Goal: Task Accomplishment & Management: Use online tool/utility

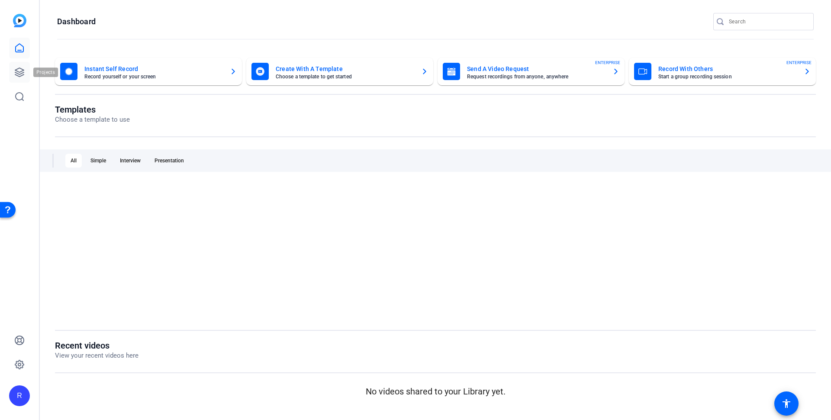
click at [22, 65] on link at bounding box center [19, 72] width 21 height 21
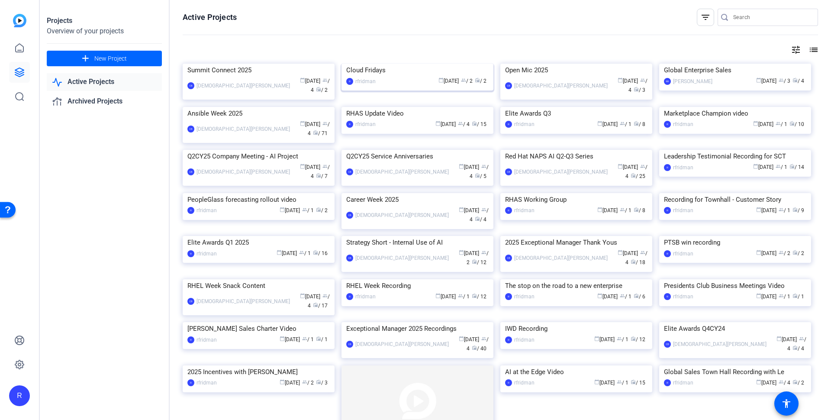
click at [381, 77] on div "Cloud Fridays" at bounding box center [417, 70] width 142 height 13
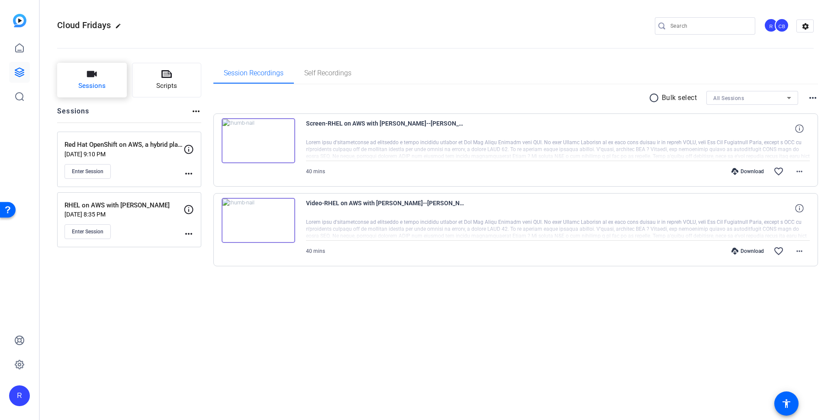
click at [97, 78] on button "Sessions" at bounding box center [92, 80] width 70 height 35
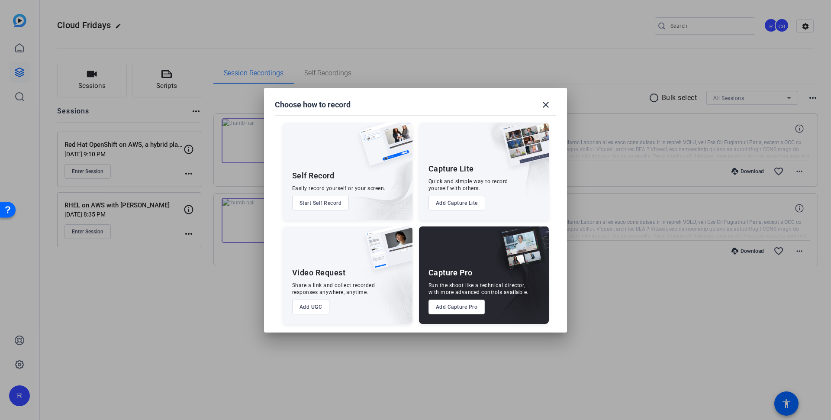
click at [456, 302] on button "Add Capture Pro" at bounding box center [457, 307] width 57 height 15
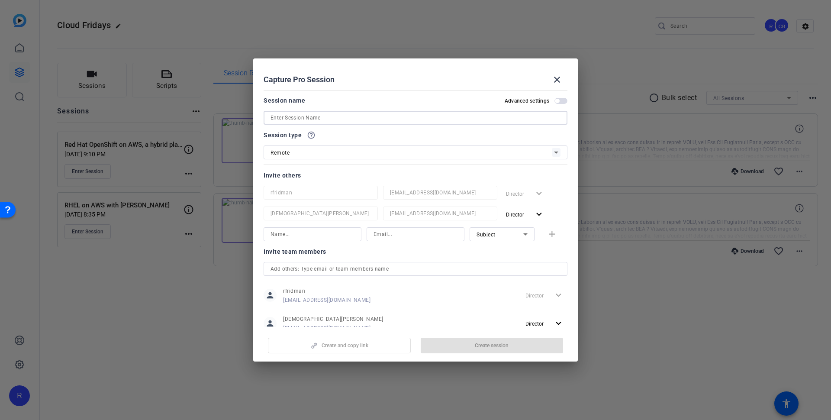
click at [400, 118] on input at bounding box center [416, 118] width 290 height 10
paste input "Cloud Fridays with AWS in France: Migrate your VMs to AWS and optimize your cos…"
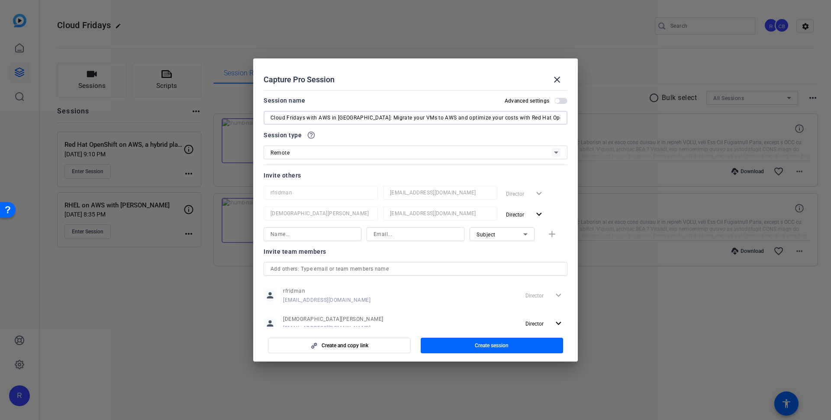
drag, startPoint x: 354, startPoint y: 119, endPoint x: 228, endPoint y: 110, distance: 126.3
click at [228, 110] on div "Choose how to record close Self Record Easily record yourself or your screen. S…" at bounding box center [415, 210] width 831 height 420
type input "Migrate your VMs to AWS and optimize your costs with Red Hat OpenShift on AWS"
click at [393, 233] on input at bounding box center [416, 234] width 84 height 10
paste input "carcorte@redhat.com"
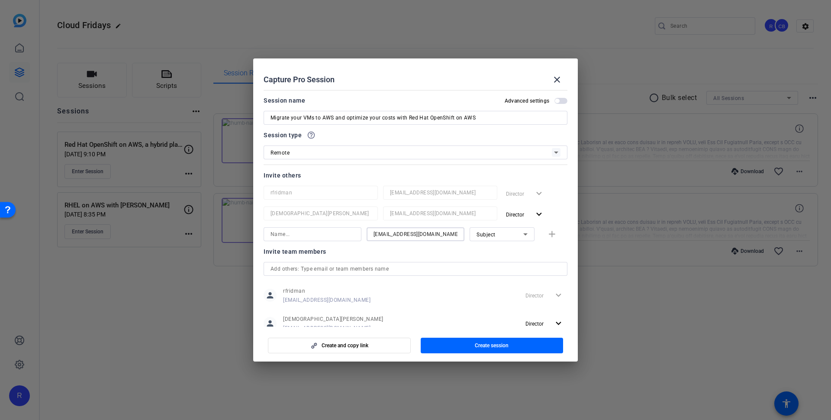
type input "carcorte@redhat.com"
click at [336, 231] on input at bounding box center [313, 234] width 84 height 10
type input "Carmen Cortes"
click at [494, 233] on div "Subject" at bounding box center [500, 234] width 47 height 11
click at [498, 267] on mat-option "Watcher" at bounding box center [497, 266] width 65 height 14
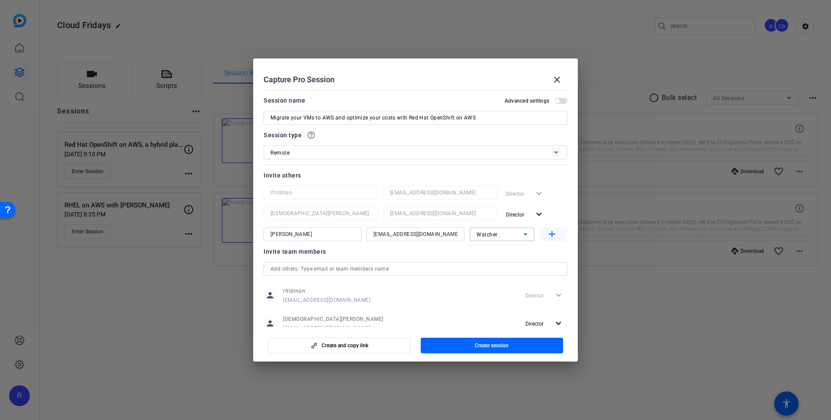
click at [547, 231] on mat-icon "add" at bounding box center [552, 234] width 11 height 11
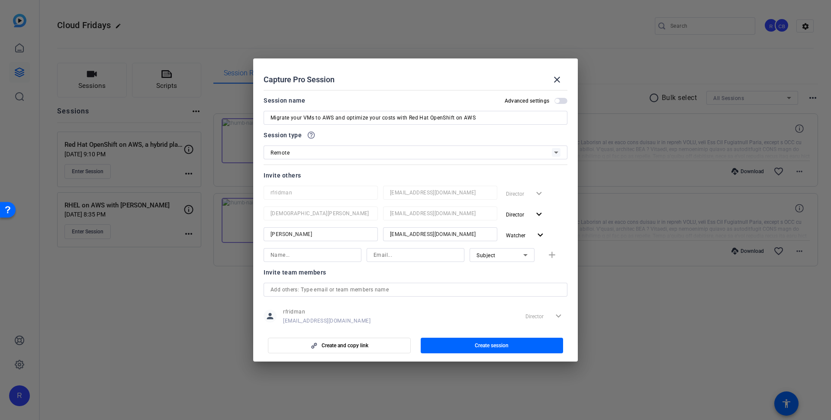
click at [395, 253] on input at bounding box center [416, 255] width 84 height 10
paste input "alexgonz@redhat.com"
type input "alexgonz@redhat.com"
click at [495, 256] on div "Subject" at bounding box center [500, 255] width 47 height 11
click at [504, 259] on div at bounding box center [415, 210] width 831 height 420
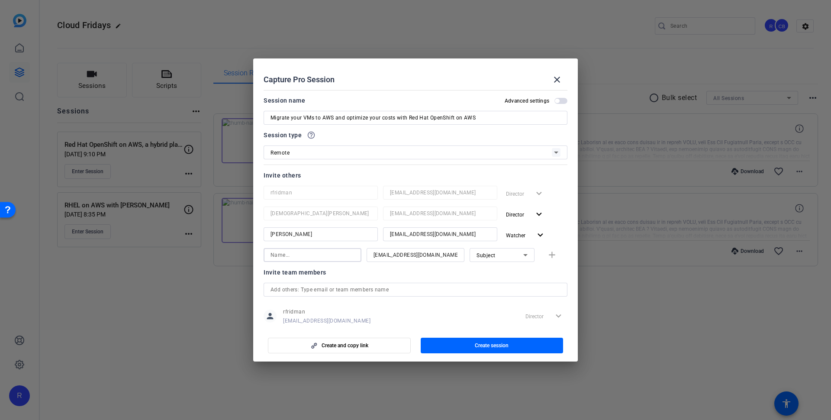
click at [327, 256] on input at bounding box center [313, 255] width 84 height 10
paste input "Alexandre Gonzalez"
type input "Alexandre Gonzalez"
click at [547, 256] on mat-icon "add" at bounding box center [552, 255] width 11 height 11
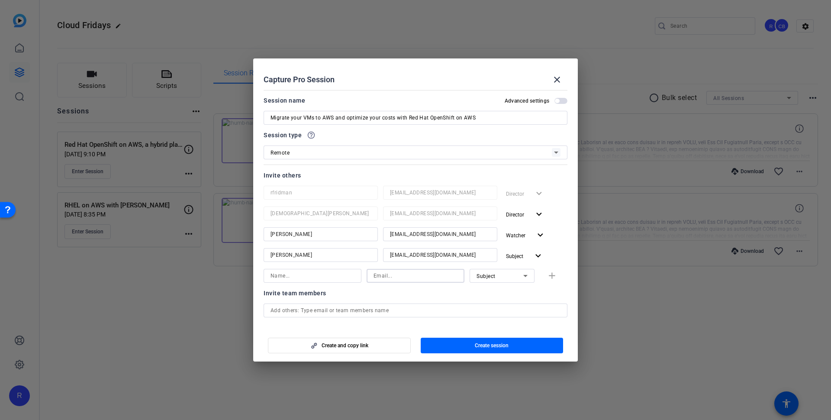
click at [451, 274] on input at bounding box center [416, 276] width 84 height 10
paste input "cpoisson@redhat.com"
type input "cpoisson@redhat.com"
click at [299, 272] on input at bounding box center [313, 276] width 84 height 10
paste input "Caroline Poisson"
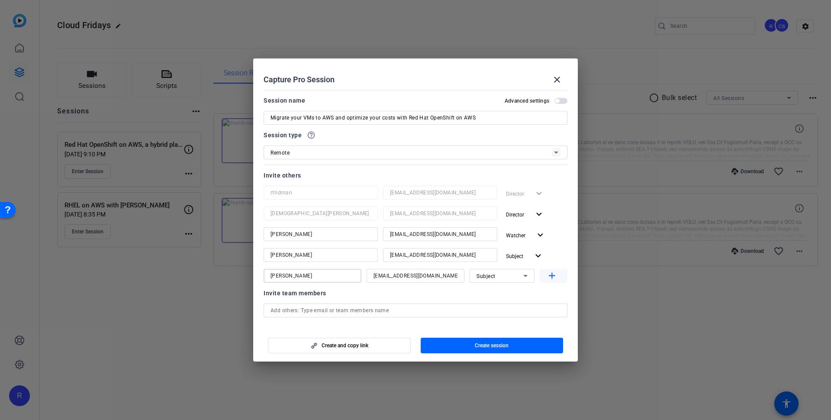
type input "Caroline Poisson"
click at [547, 275] on mat-icon "add" at bounding box center [552, 276] width 11 height 11
click at [410, 295] on input at bounding box center [416, 296] width 84 height 10
paste input "fjacquin@redhat.com"
type input "fjacquin@redhat.com"
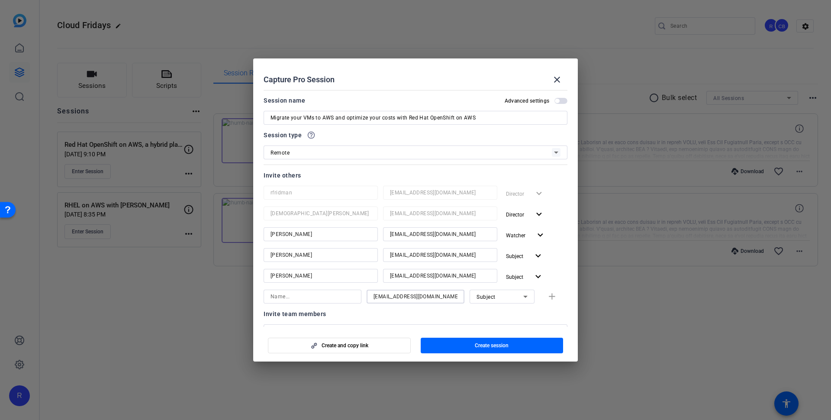
click at [296, 297] on input at bounding box center [313, 296] width 84 height 10
paste input "Florian Jacquin"
type input "Florian Jacquin"
click at [547, 297] on mat-icon "add" at bounding box center [552, 296] width 11 height 11
click at [411, 317] on input at bounding box center [416, 317] width 84 height 10
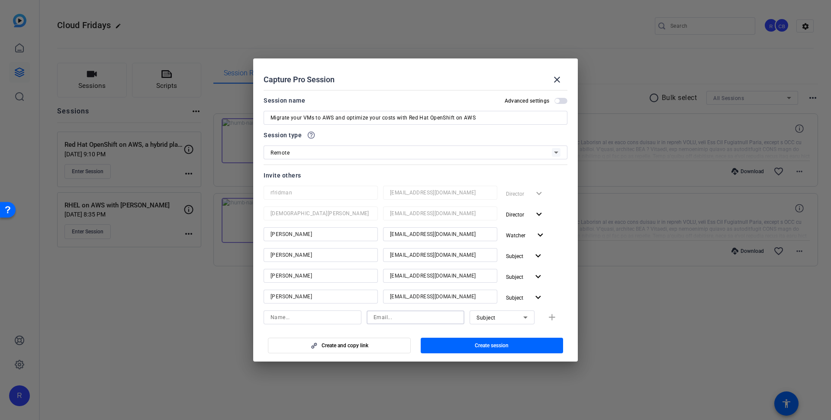
paste input "cquadrar@redhat.com"
type input "cquadrar@redhat.com"
click at [348, 317] on input at bounding box center [313, 317] width 84 height 10
paste input "Quadraroli"
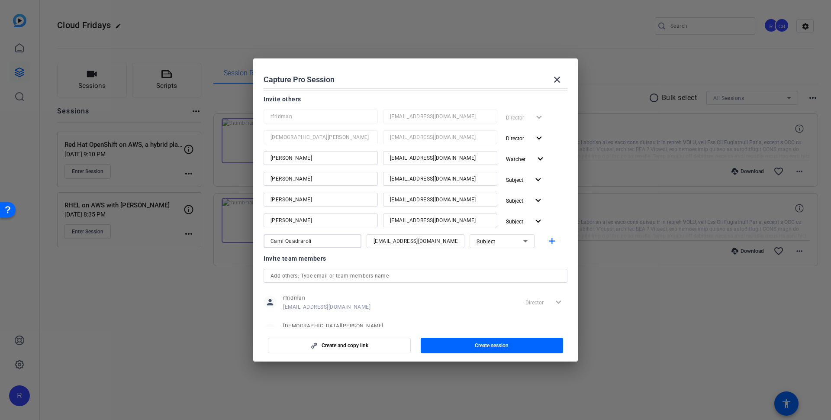
scroll to position [83, 0]
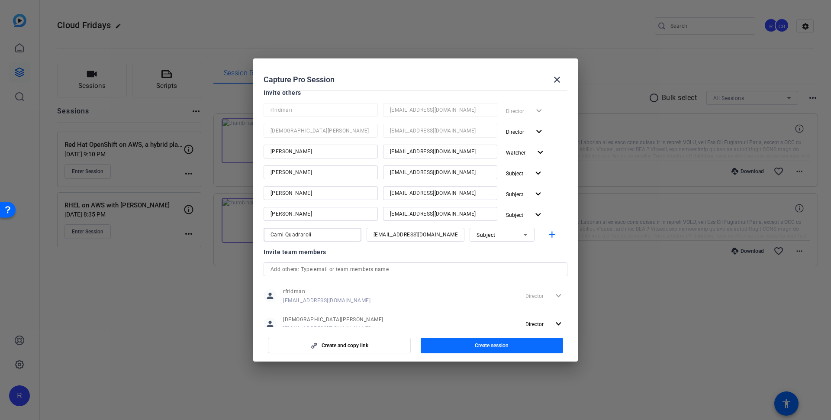
type input "Cami Quadraroli"
click at [473, 347] on span "button" at bounding box center [492, 345] width 143 height 21
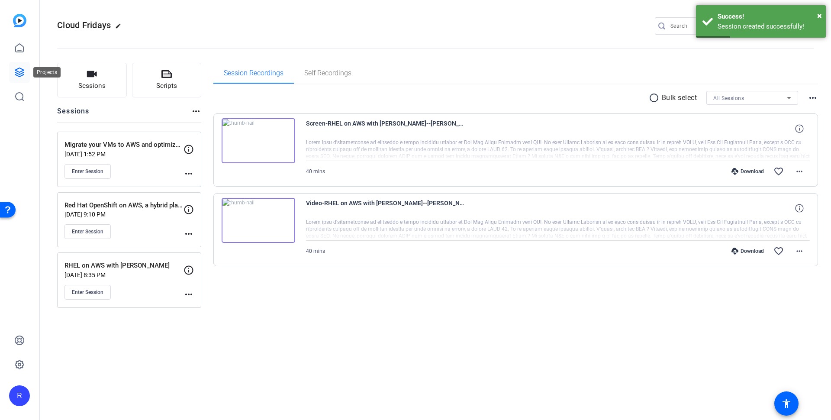
click at [15, 71] on icon at bounding box center [19, 72] width 9 height 9
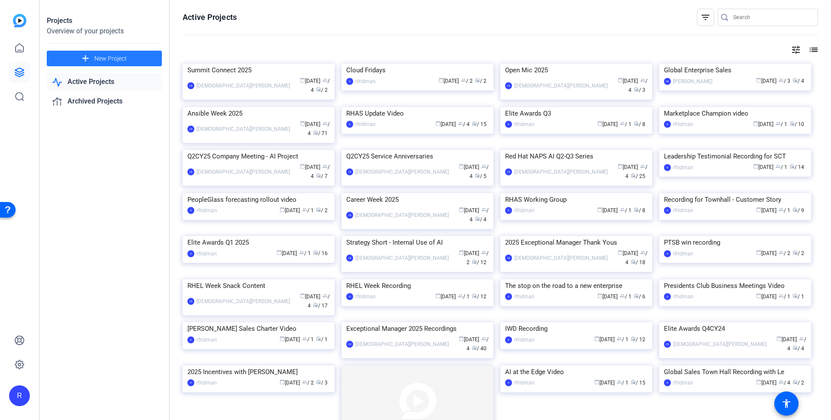
click at [138, 58] on span at bounding box center [104, 58] width 115 height 21
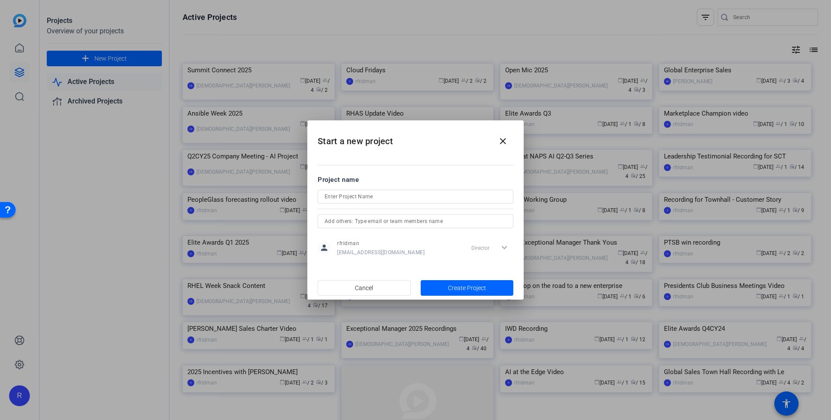
click at [355, 202] on div at bounding box center [416, 197] width 182 height 14
type input "RH1 Pre work recordings"
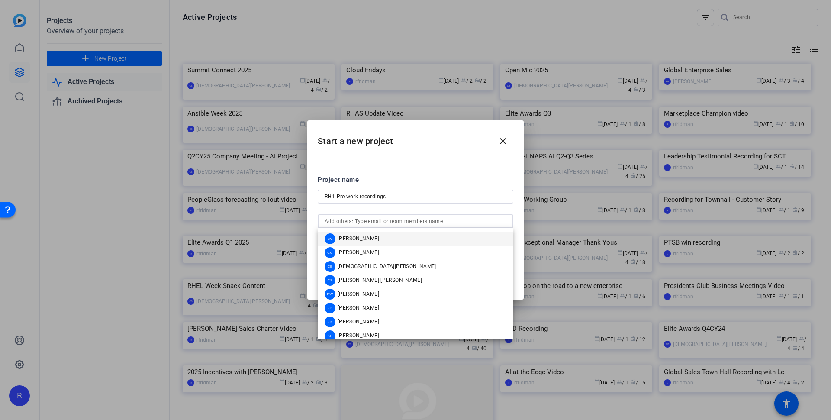
click at [363, 221] on input "text" at bounding box center [416, 221] width 182 height 10
click at [371, 268] on span "[DEMOGRAPHIC_DATA][PERSON_NAME]" at bounding box center [387, 266] width 99 height 7
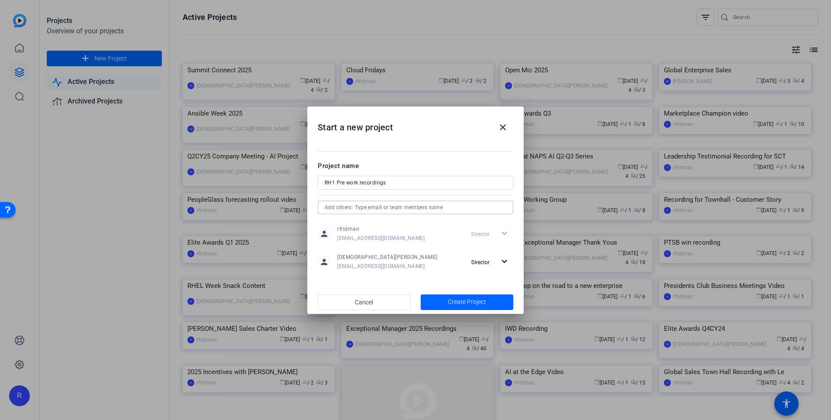
click at [379, 207] on input "text" at bounding box center [416, 207] width 182 height 10
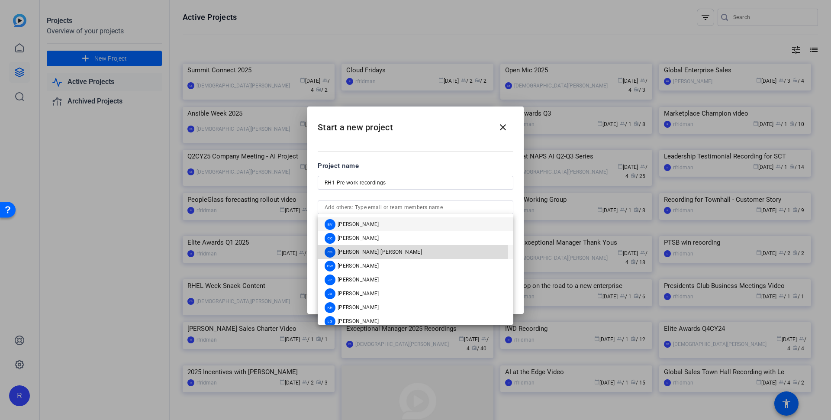
click at [368, 253] on span "[PERSON_NAME] [PERSON_NAME]" at bounding box center [380, 252] width 84 height 7
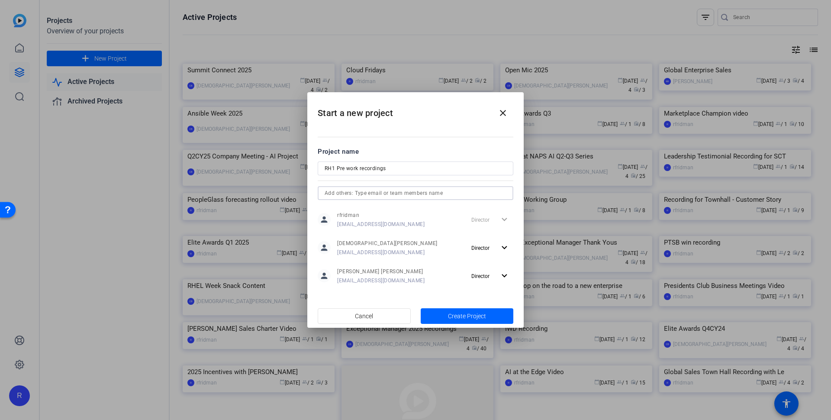
click at [378, 192] on input "text" at bounding box center [416, 193] width 182 height 10
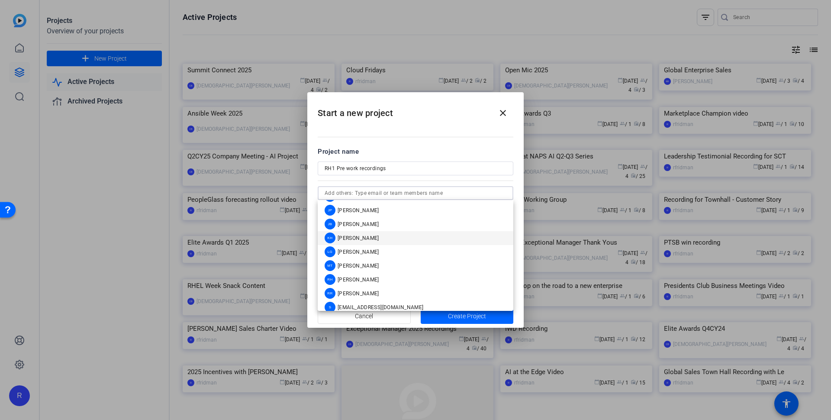
scroll to position [48, 0]
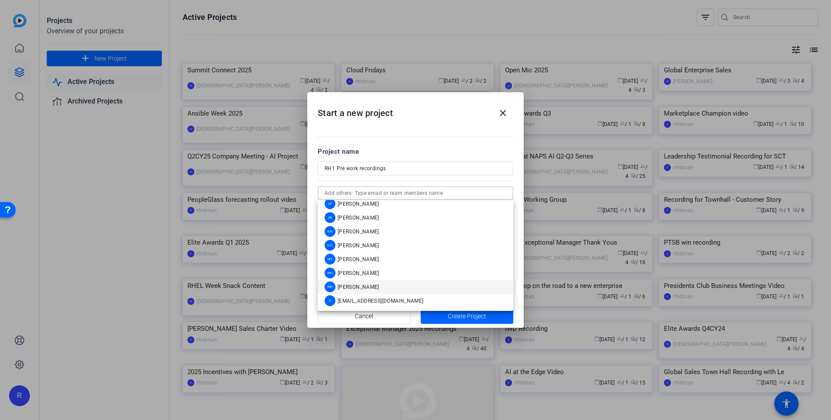
click at [359, 286] on span "[PERSON_NAME]" at bounding box center [359, 287] width 42 height 7
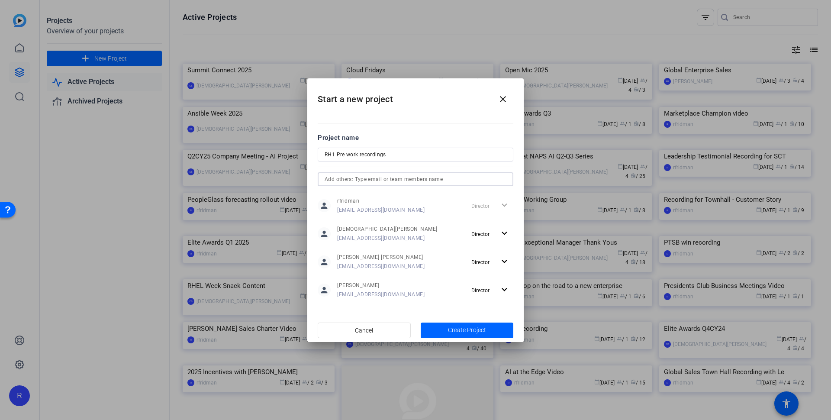
scroll to position [35, 0]
click at [470, 330] on span "Create Project" at bounding box center [467, 330] width 38 height 9
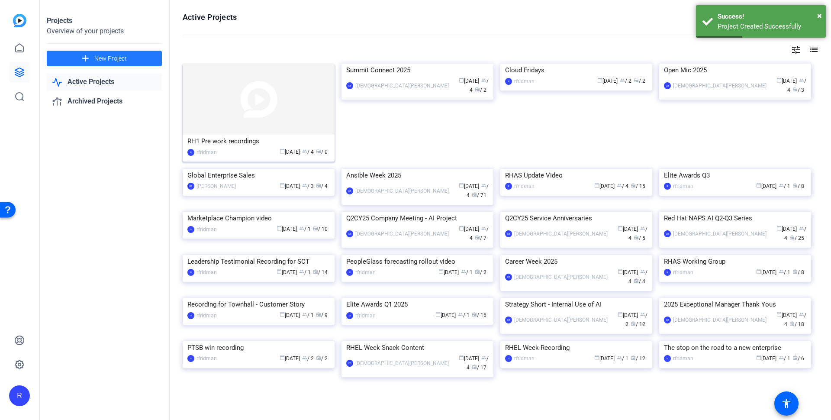
click at [241, 120] on img at bounding box center [259, 99] width 152 height 71
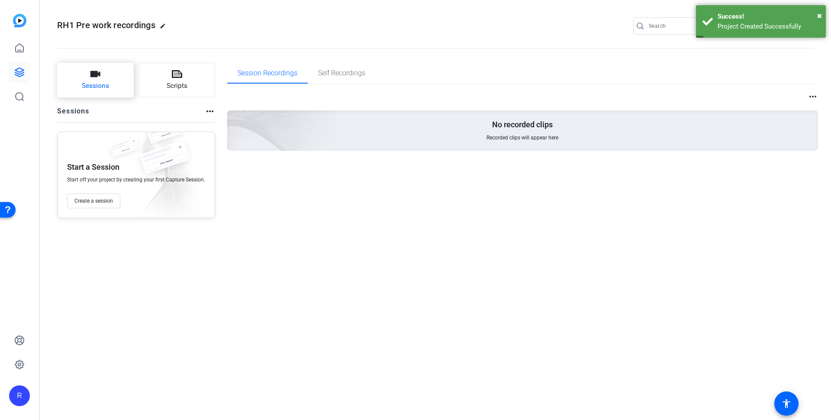
click at [106, 85] on span "Sessions" at bounding box center [95, 86] width 27 height 10
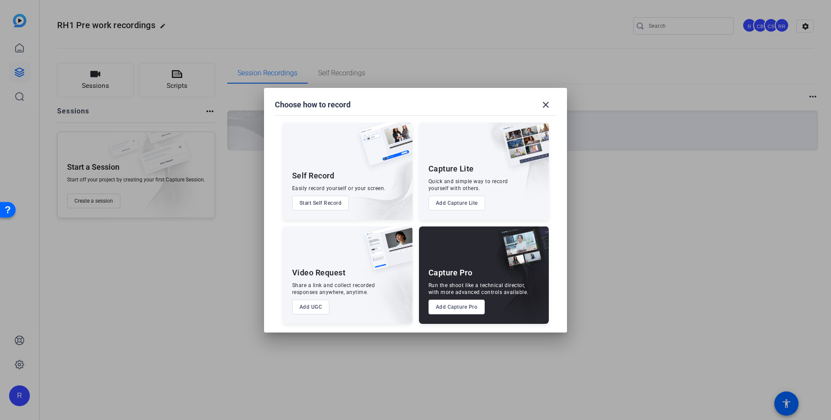
click at [460, 303] on button "Add Capture Pro" at bounding box center [457, 307] width 57 height 15
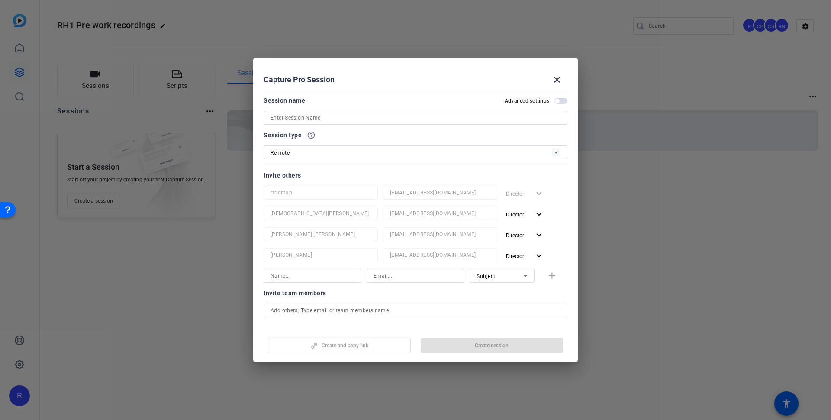
click at [338, 118] on input at bounding box center [416, 118] width 290 height 10
type input "[PERSON_NAME]"
click at [477, 346] on span "Create session" at bounding box center [492, 345] width 34 height 7
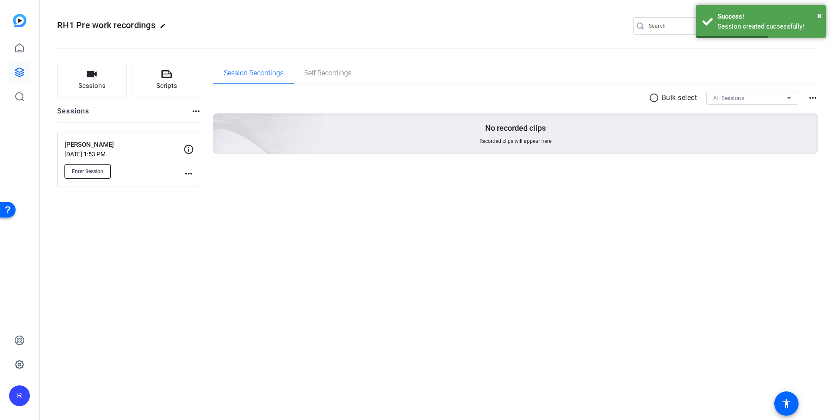
click at [75, 175] on button "Enter Session" at bounding box center [88, 171] width 46 height 15
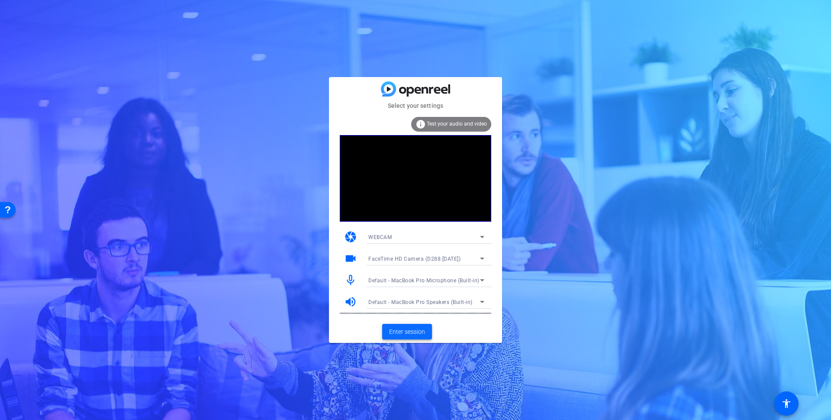
click at [406, 333] on span "Enter session" at bounding box center [407, 331] width 36 height 9
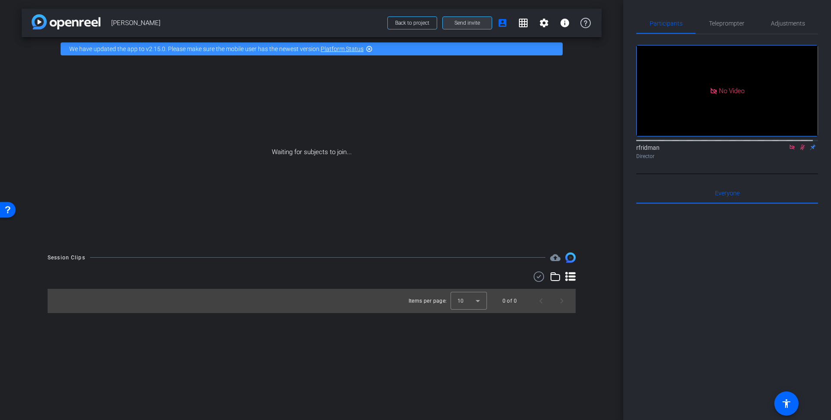
click at [470, 19] on span at bounding box center [467, 23] width 49 height 21
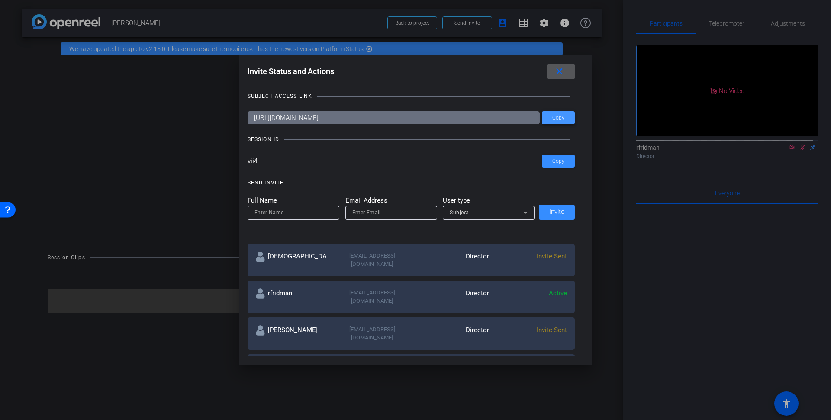
click at [554, 116] on span "Copy" at bounding box center [559, 118] width 12 height 6
